Goal: Browse casually

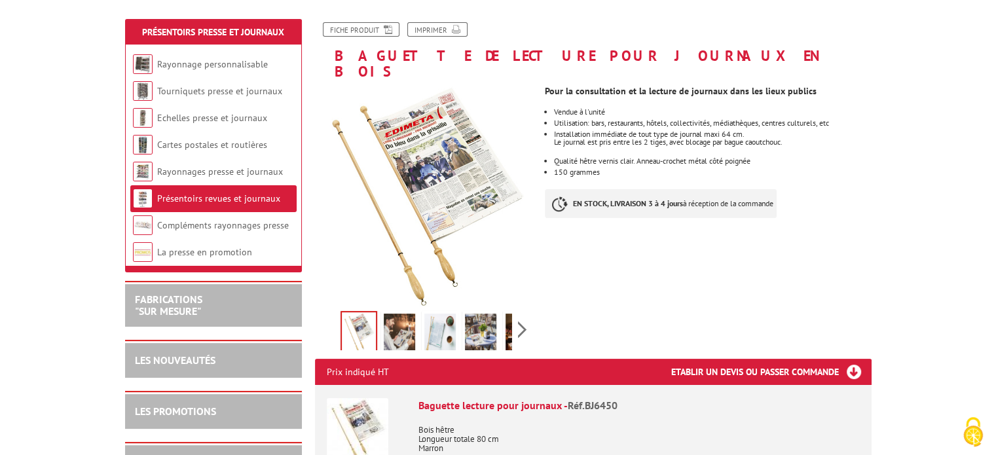
scroll to position [196, 0]
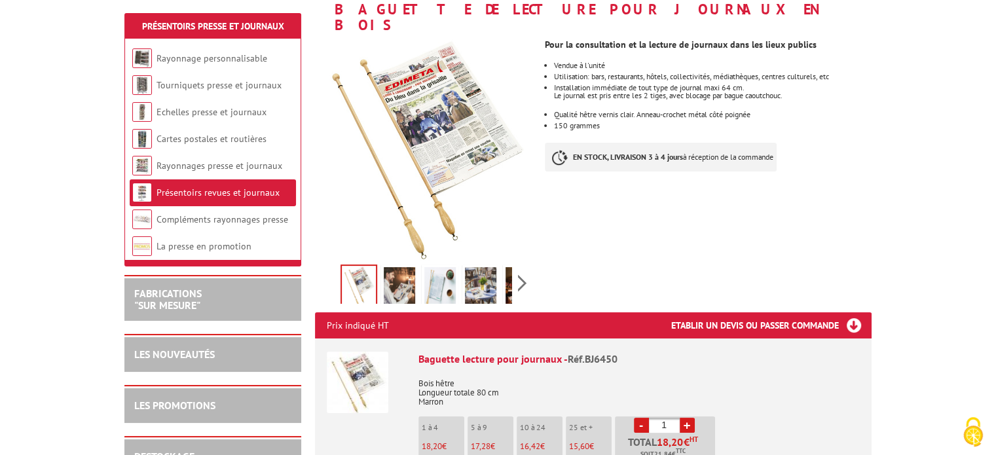
click at [394, 270] on img at bounding box center [399, 287] width 31 height 41
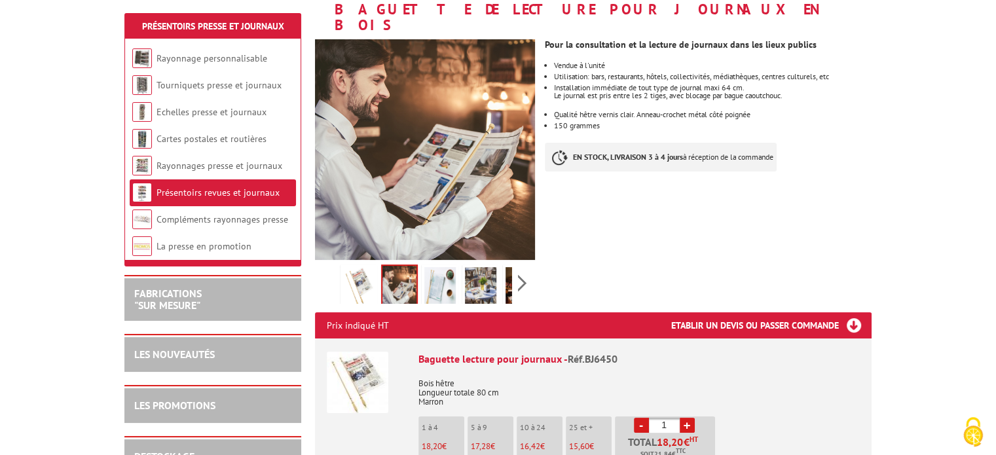
click at [448, 272] on img at bounding box center [439, 287] width 31 height 41
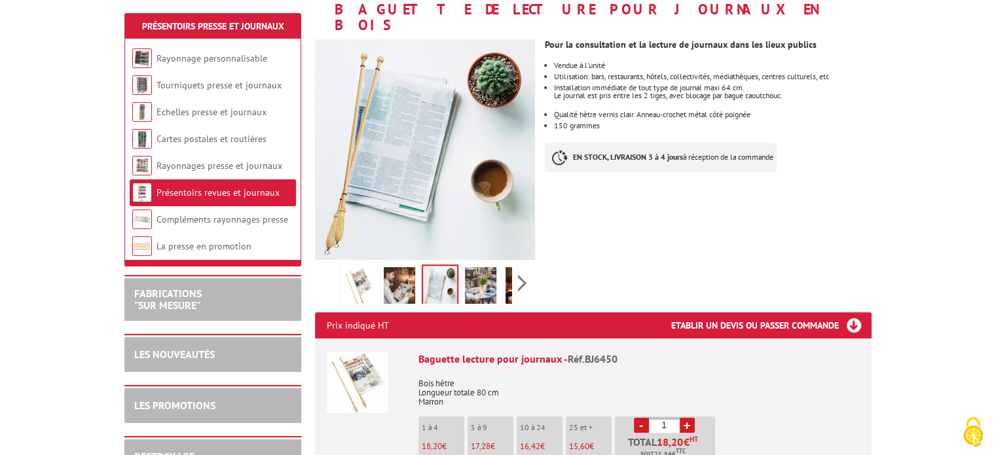
click at [482, 270] on img at bounding box center [480, 287] width 31 height 41
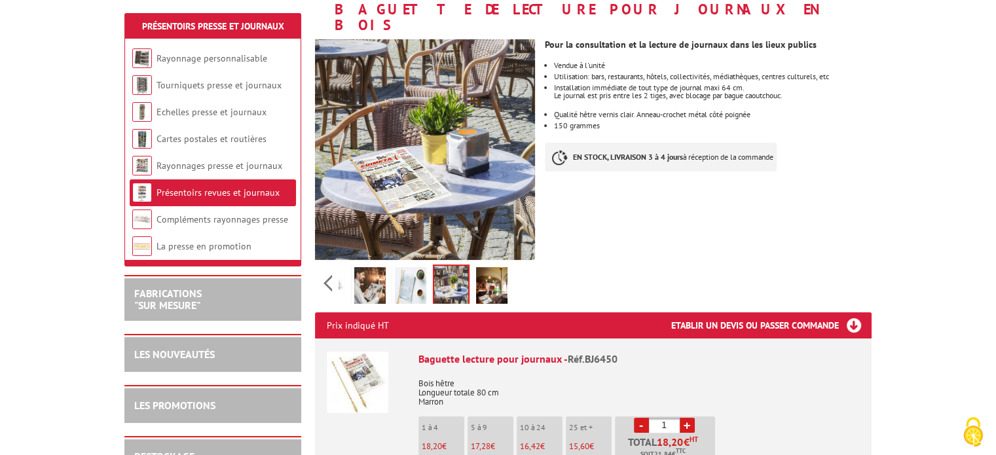
click at [519, 269] on div "Previous Next" at bounding box center [425, 283] width 221 height 46
click at [498, 274] on img at bounding box center [491, 287] width 31 height 41
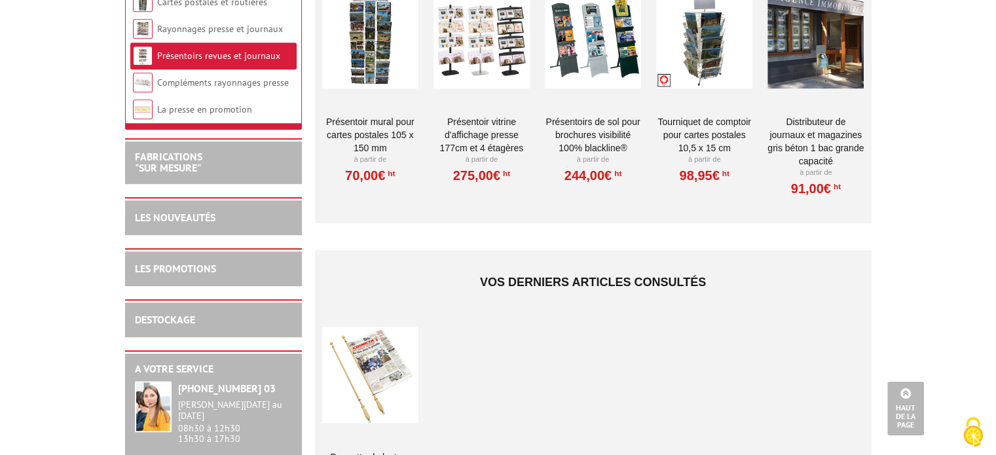
scroll to position [1244, 0]
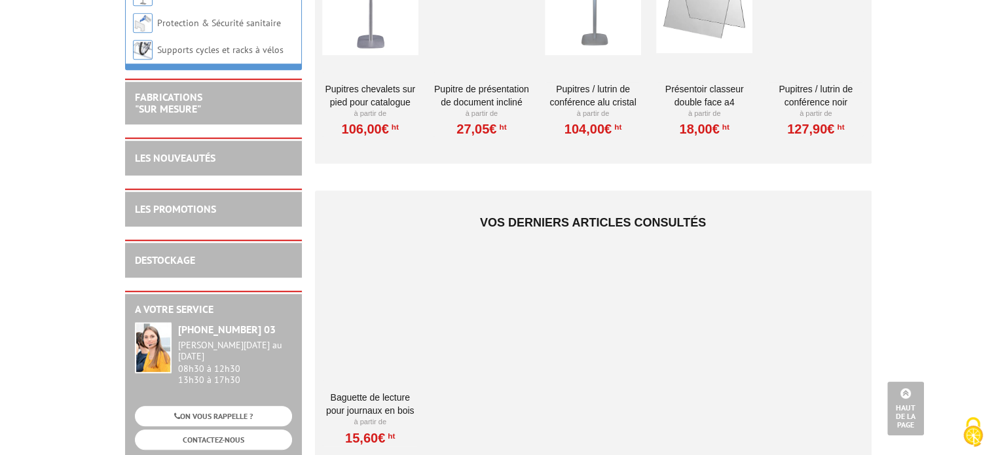
scroll to position [851, 0]
